Goal: Task Accomplishment & Management: Use online tool/utility

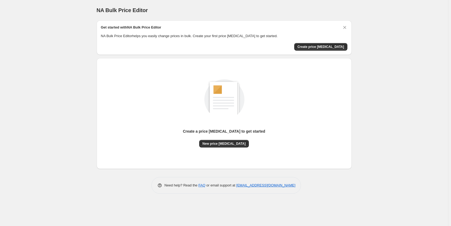
click at [89, 110] on div "NA Bulk Price Editor. This page is ready NA Bulk Price Editor Get started with …" at bounding box center [224, 113] width 448 height 226
click at [325, 45] on span "Create price [MEDICAL_DATA]" at bounding box center [321, 47] width 47 height 4
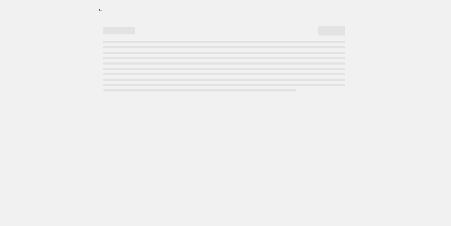
select select "percentage"
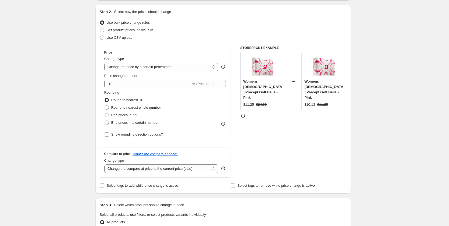
scroll to position [54, 0]
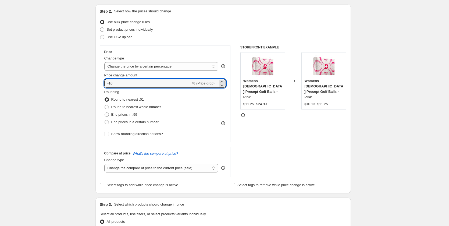
drag, startPoint x: 125, startPoint y: 84, endPoint x: 90, endPoint y: 87, distance: 35.6
click at [91, 88] on div "Create new price [MEDICAL_DATA]. This page is ready Create new price [MEDICAL_D…" at bounding box center [223, 215] width 268 height 539
type input "20"
click at [90, 87] on div "Create new price [MEDICAL_DATA]. This page is ready Create new price [MEDICAL_D…" at bounding box center [223, 215] width 446 height 539
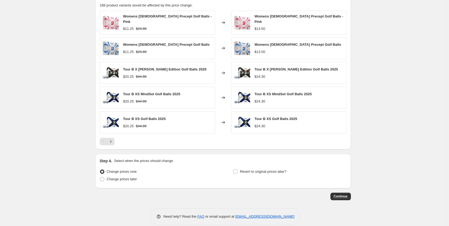
scroll to position [312, 0]
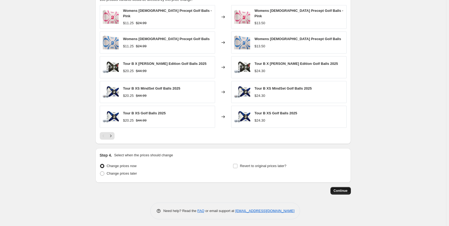
click at [340, 188] on span "Continue" at bounding box center [340, 190] width 14 height 4
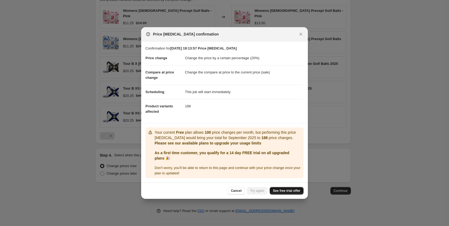
click at [293, 189] on span "See free trial offer" at bounding box center [286, 190] width 27 height 4
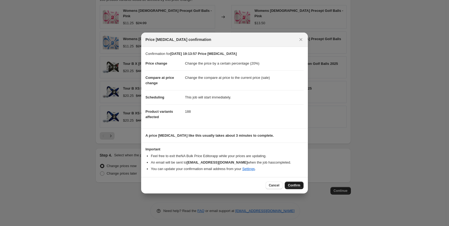
click at [289, 185] on span "Confirm" at bounding box center [294, 185] width 12 height 4
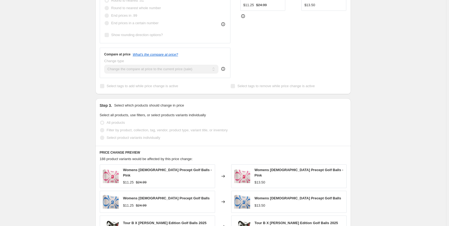
scroll to position [3, 0]
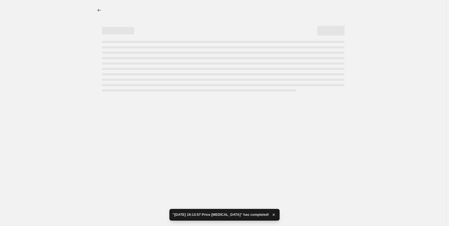
scroll to position [0, 0]
select select "percentage"
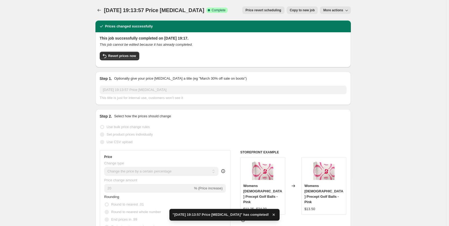
drag, startPoint x: 69, startPoint y: 76, endPoint x: 89, endPoint y: 50, distance: 33.1
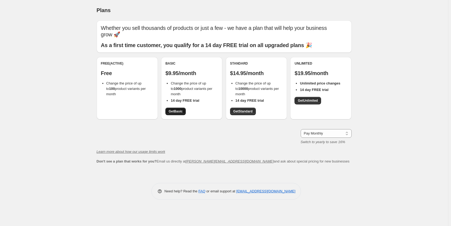
click at [174, 112] on span "Get Basic" at bounding box center [176, 111] width 14 height 4
